Goal: Task Accomplishment & Management: Manage account settings

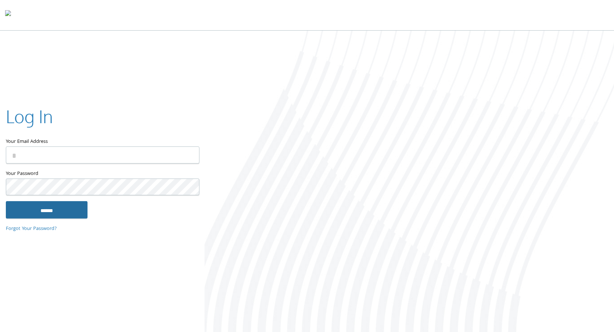
type input "**********"
click at [83, 215] on input "******" at bounding box center [47, 210] width 82 height 18
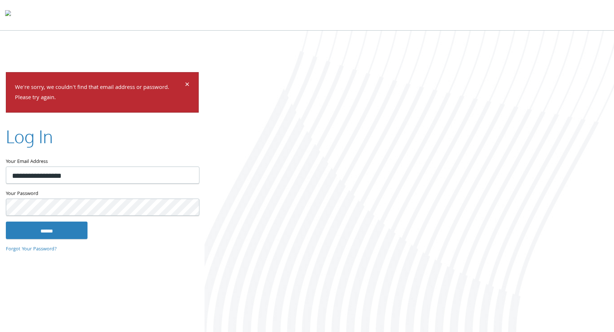
click at [6, 222] on input "******" at bounding box center [47, 231] width 82 height 18
